Goal: Task Accomplishment & Management: Manage account settings

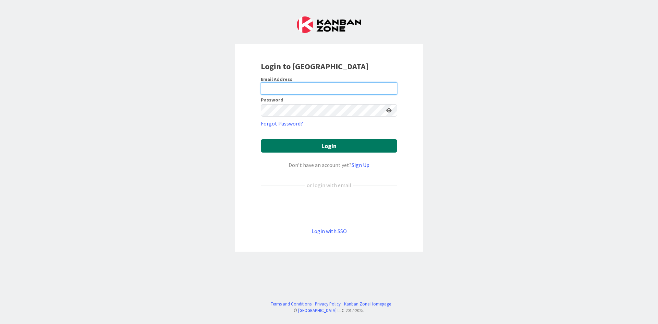
type input "[EMAIL_ADDRESS][DOMAIN_NAME]"
click at [328, 144] on button "Login" at bounding box center [329, 145] width 136 height 13
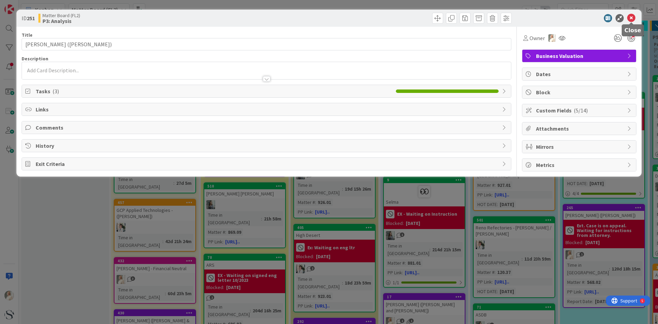
click at [632, 19] on icon at bounding box center [631, 18] width 8 height 8
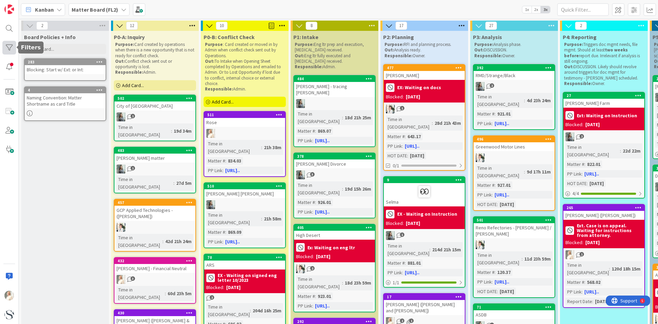
click at [12, 46] on div at bounding box center [9, 48] width 14 height 14
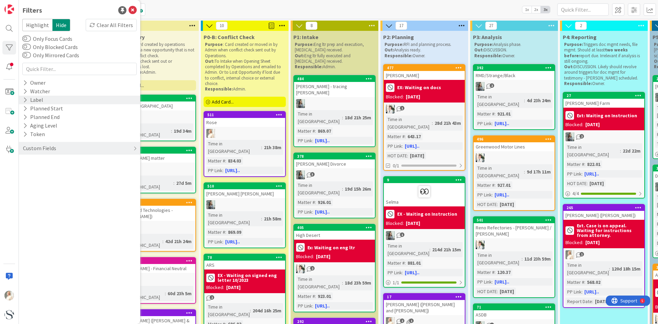
click at [27, 99] on icon at bounding box center [25, 100] width 4 height 6
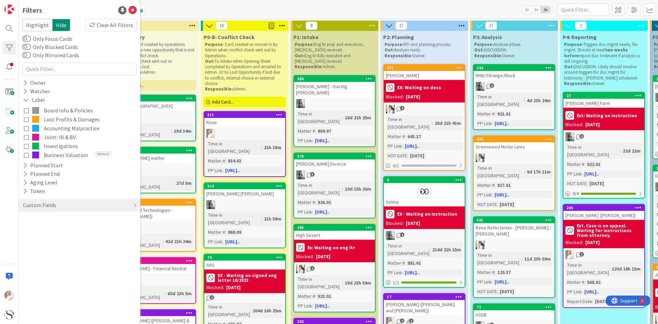
click at [27, 135] on icon at bounding box center [26, 137] width 5 height 5
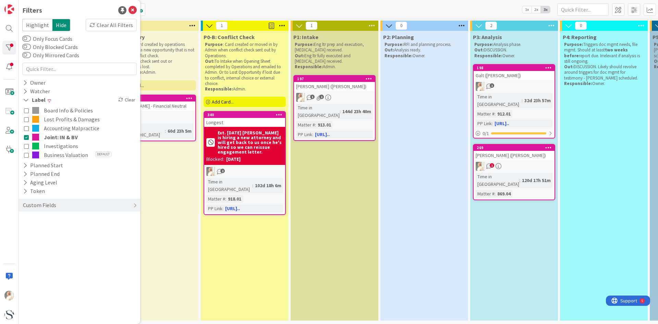
click at [27, 154] on icon at bounding box center [26, 155] width 5 height 5
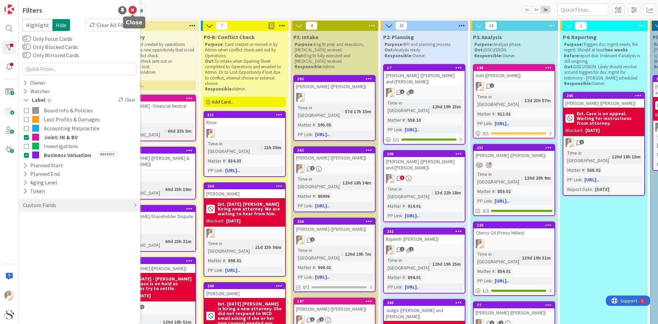
click at [133, 10] on icon at bounding box center [133, 10] width 8 height 8
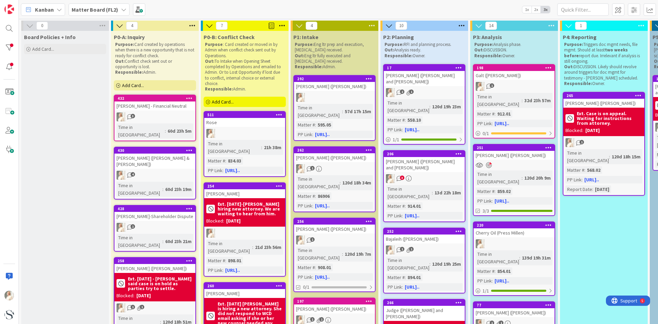
click at [132, 114] on span "3" at bounding box center [133, 116] width 4 height 4
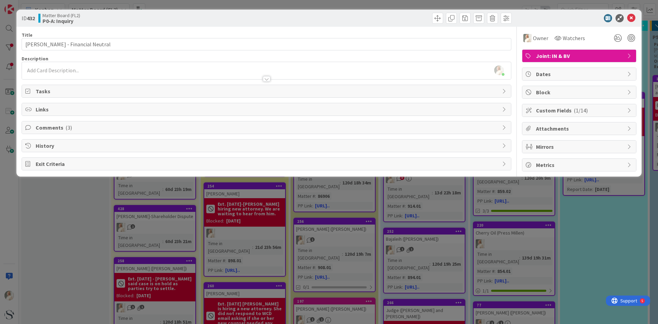
click at [77, 131] on span "Comments ( 3 )" at bounding box center [267, 127] width 463 height 8
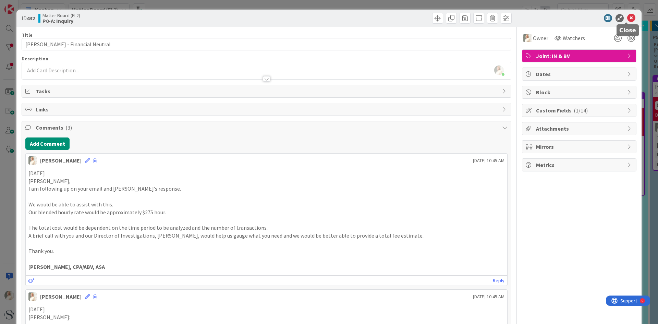
click at [628, 19] on icon at bounding box center [631, 18] width 8 height 8
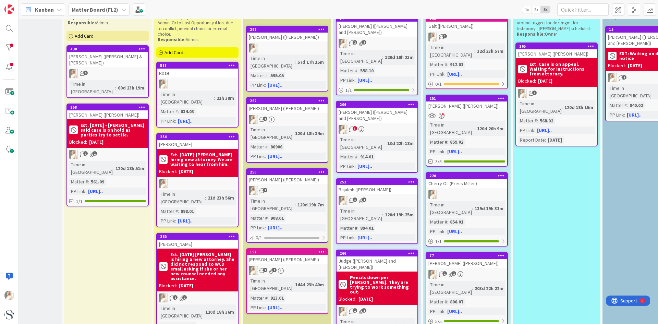
scroll to position [49, 0]
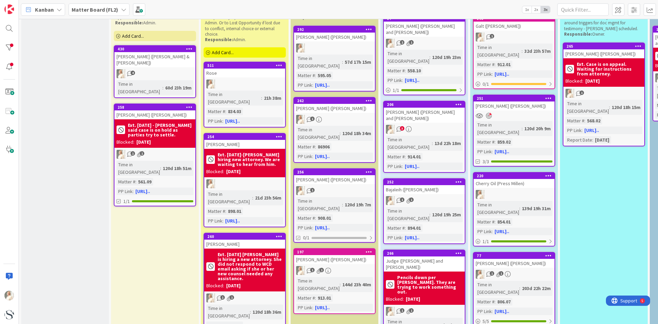
click at [189, 49] on icon at bounding box center [189, 48] width 7 height 5
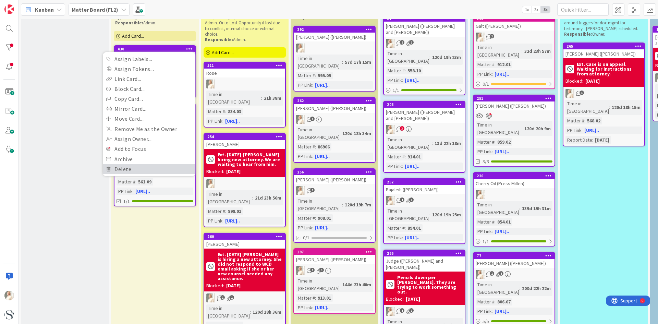
click at [126, 167] on link "Delete" at bounding box center [149, 169] width 93 height 10
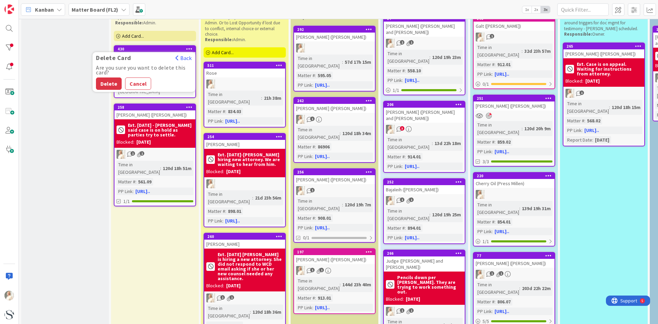
drag, startPoint x: 109, startPoint y: 85, endPoint x: 118, endPoint y: 90, distance: 10.6
click at [109, 84] on button "Delete" at bounding box center [109, 83] width 26 height 12
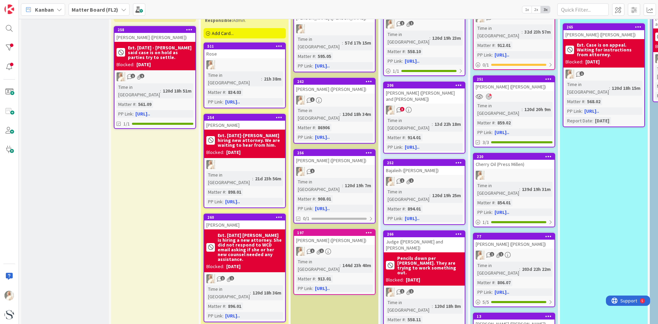
scroll to position [103, 0]
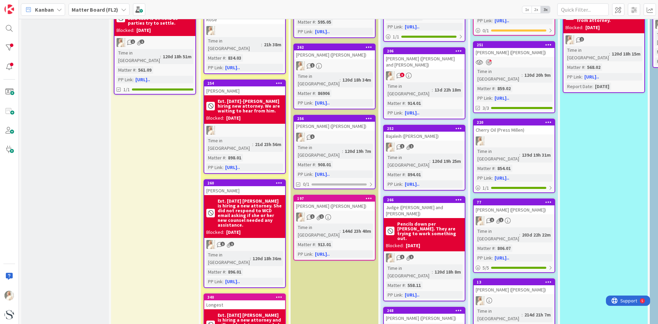
click at [417, 221] on b "Pencils down per [PERSON_NAME]. They are trying to work something out." at bounding box center [429, 230] width 65 height 19
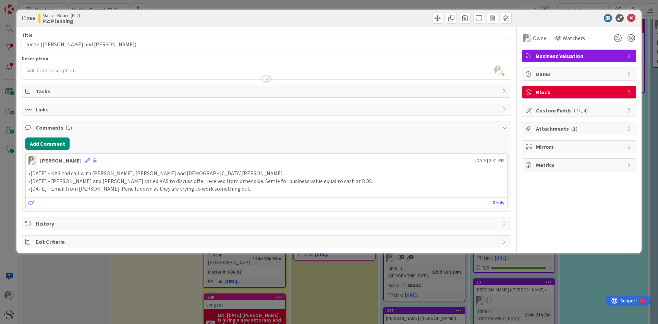
click at [562, 94] on span "Block" at bounding box center [580, 92] width 88 height 8
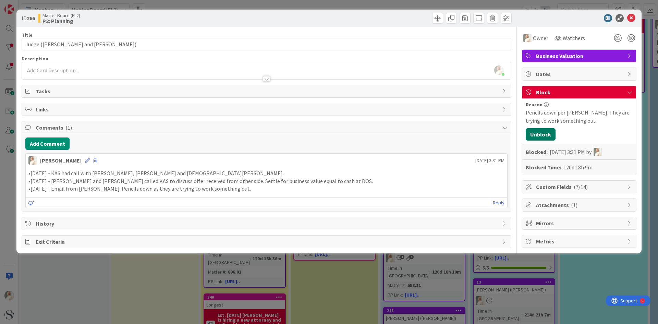
click at [541, 132] on button "Unblock" at bounding box center [541, 134] width 30 height 12
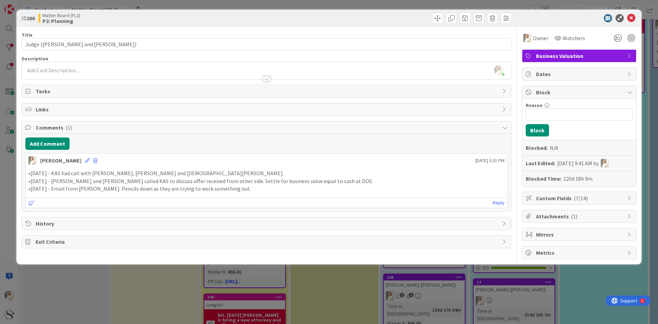
click at [256, 194] on div "•[DATE] - KAS had call with [PERSON_NAME], [PERSON_NAME] and [DEMOGRAPHIC_DATA]…" at bounding box center [267, 181] width 482 height 29
click at [43, 91] on span "Tasks" at bounding box center [267, 91] width 463 height 8
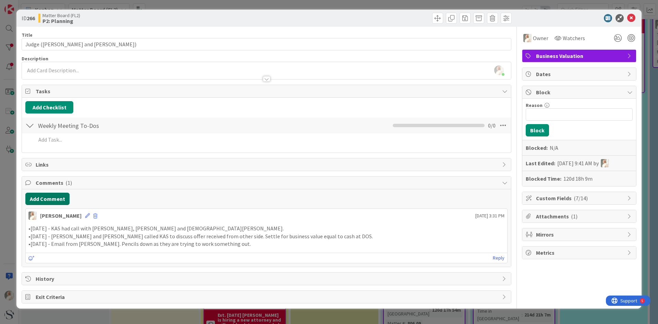
click at [47, 200] on button "Add Comment" at bounding box center [47, 199] width 44 height 12
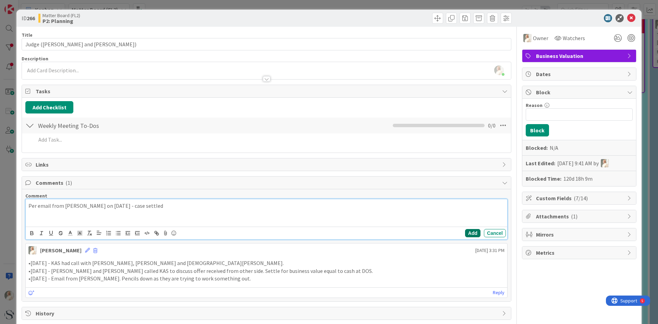
click at [469, 233] on button "Add" at bounding box center [472, 233] width 15 height 8
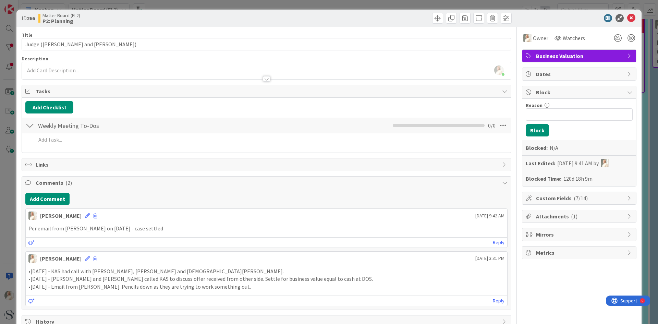
click at [631, 16] on div at bounding box center [575, 18] width 121 height 8
click at [627, 17] on icon at bounding box center [631, 18] width 8 height 8
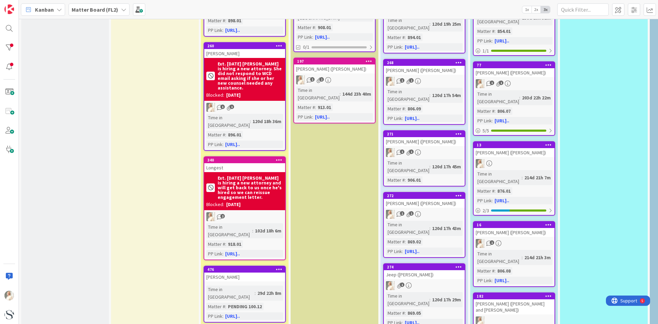
scroll to position [377, 0]
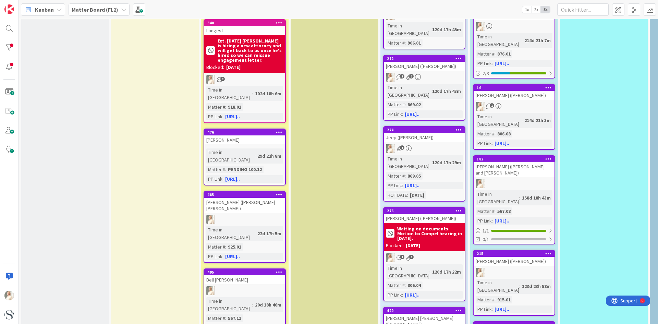
click at [417, 226] on b "Waiting on documents. Motion to Compel hearing in [DATE]." at bounding box center [429, 233] width 65 height 14
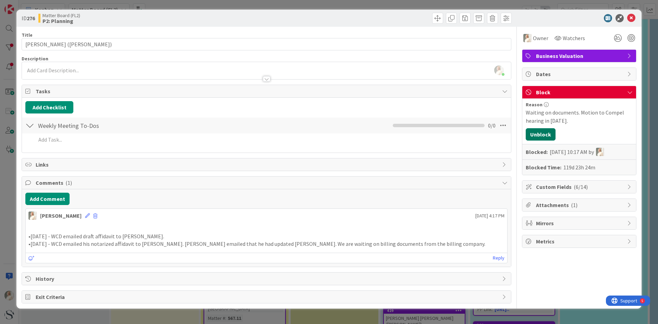
click at [541, 136] on button "Unblock" at bounding box center [541, 134] width 30 height 12
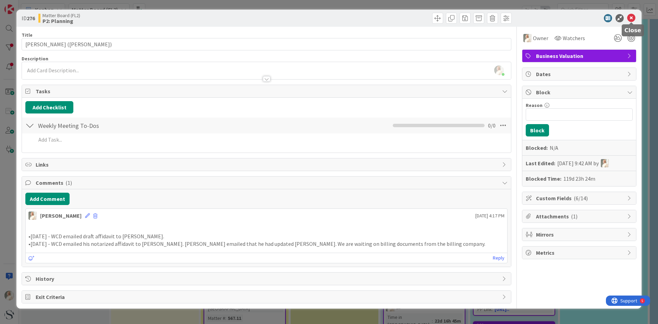
click at [631, 17] on icon at bounding box center [631, 18] width 8 height 8
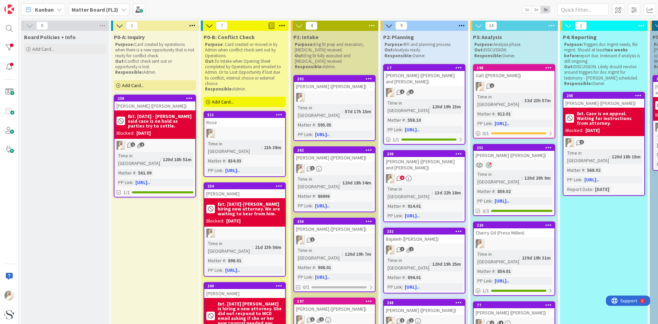
click at [514, 171] on div "Time in Column : 120d 20h 9m Matter # : 859.02 PP Link : [URL].." at bounding box center [514, 187] width 77 height 34
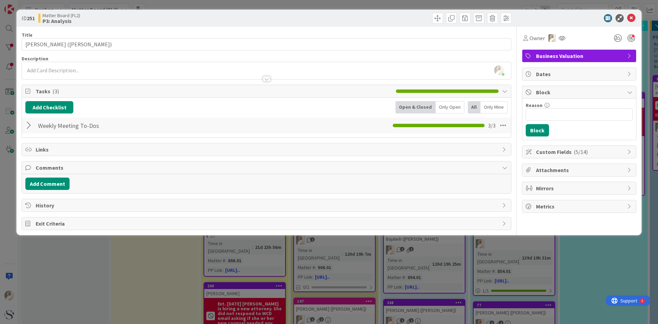
click at [543, 91] on span "Block" at bounding box center [580, 92] width 88 height 8
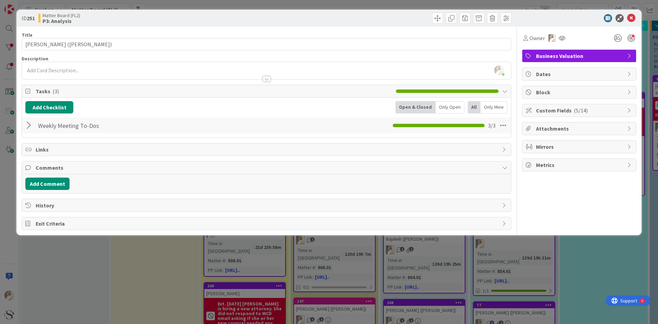
click at [629, 92] on icon at bounding box center [629, 91] width 5 height 5
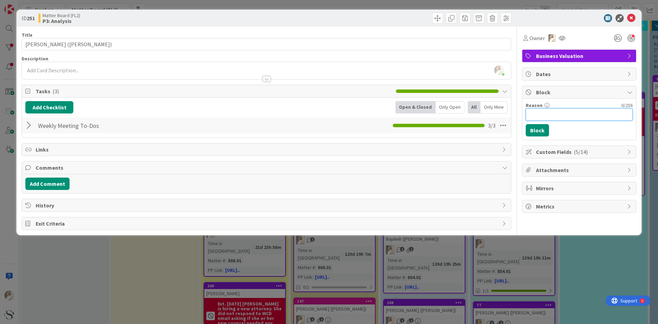
click at [541, 115] on input "Reason" at bounding box center [579, 114] width 107 height 12
type input "M"
type input "Pencils down per [PERSON_NAME]"
click at [537, 132] on button "Block" at bounding box center [537, 130] width 23 height 12
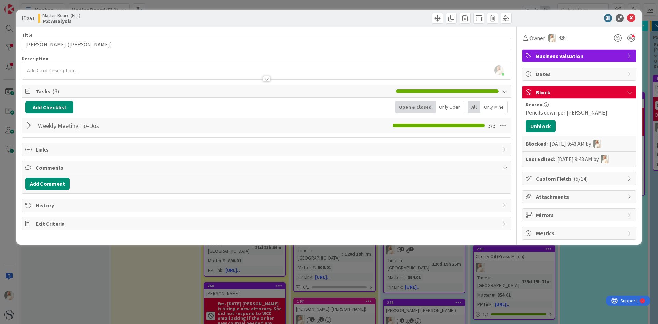
click at [631, 14] on div "ID 251 Matter Board (FL2) P3: Analysis" at bounding box center [328, 18] width 625 height 17
click at [630, 17] on icon at bounding box center [631, 18] width 8 height 8
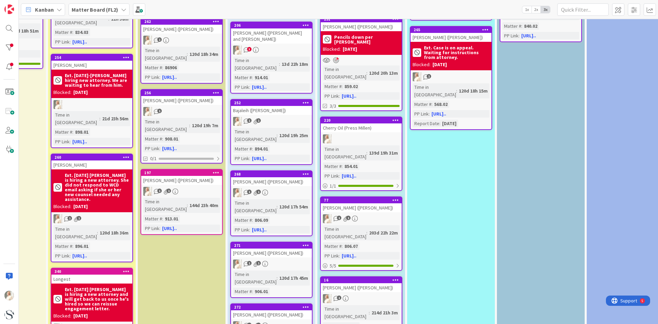
scroll to position [0, 153]
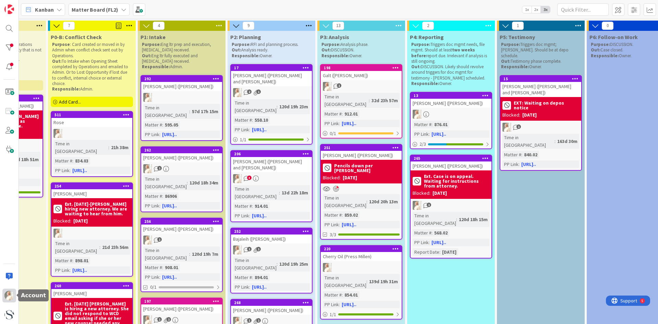
click at [8, 296] on img at bounding box center [9, 296] width 10 height 10
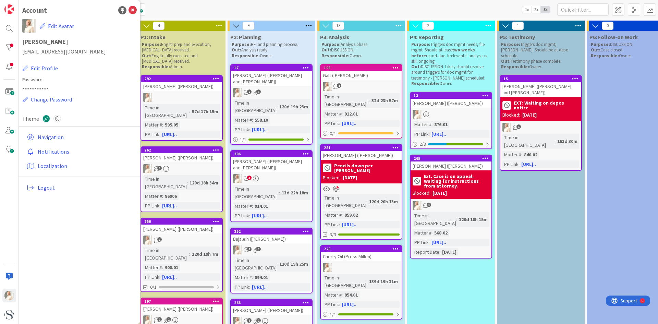
click at [45, 188] on span "Logout" at bounding box center [86, 187] width 96 height 8
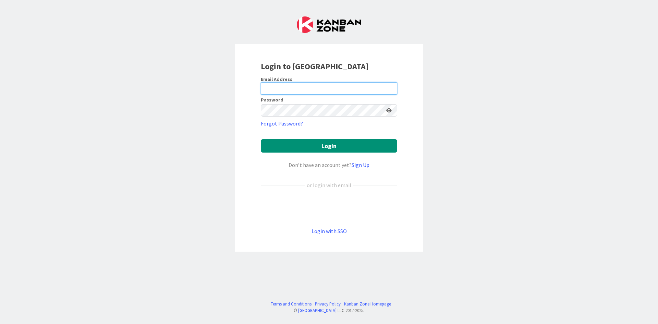
type input "[EMAIL_ADDRESS][DOMAIN_NAME]"
